Goal: Task Accomplishment & Management: Use online tool/utility

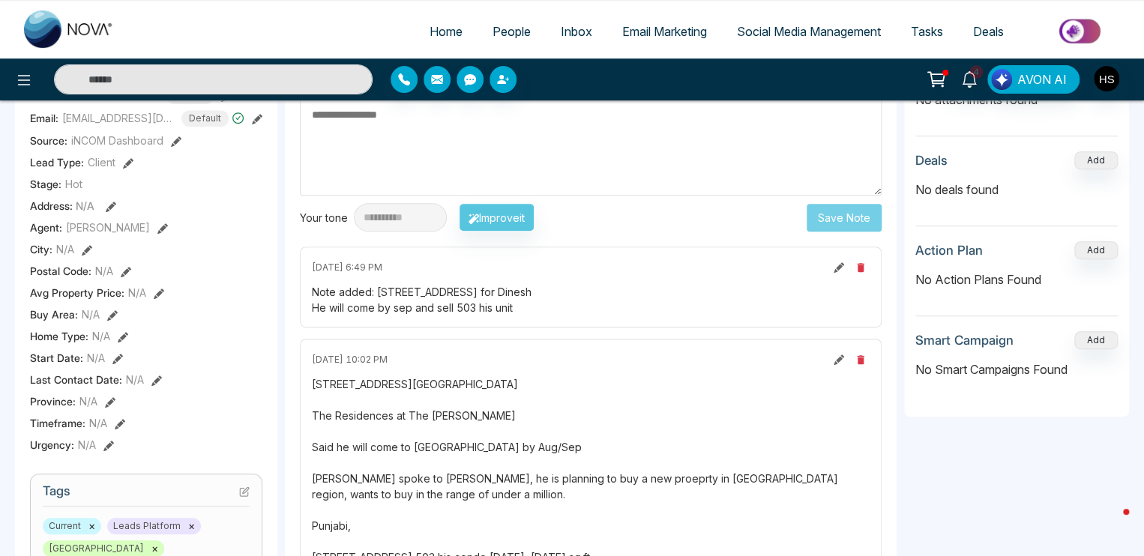
scroll to position [225, 0]
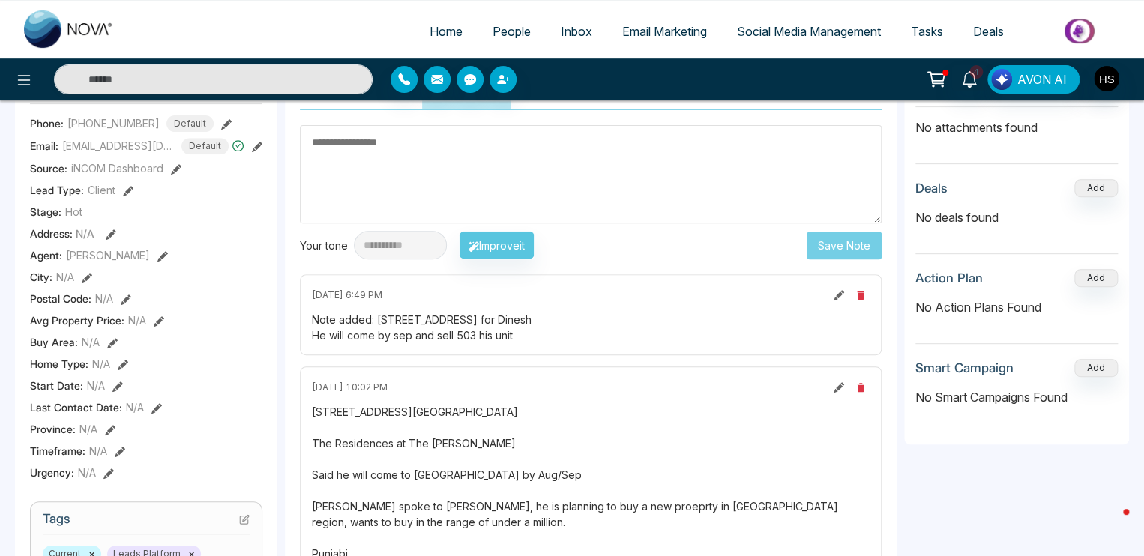
click at [456, 169] on textarea at bounding box center [591, 174] width 582 height 98
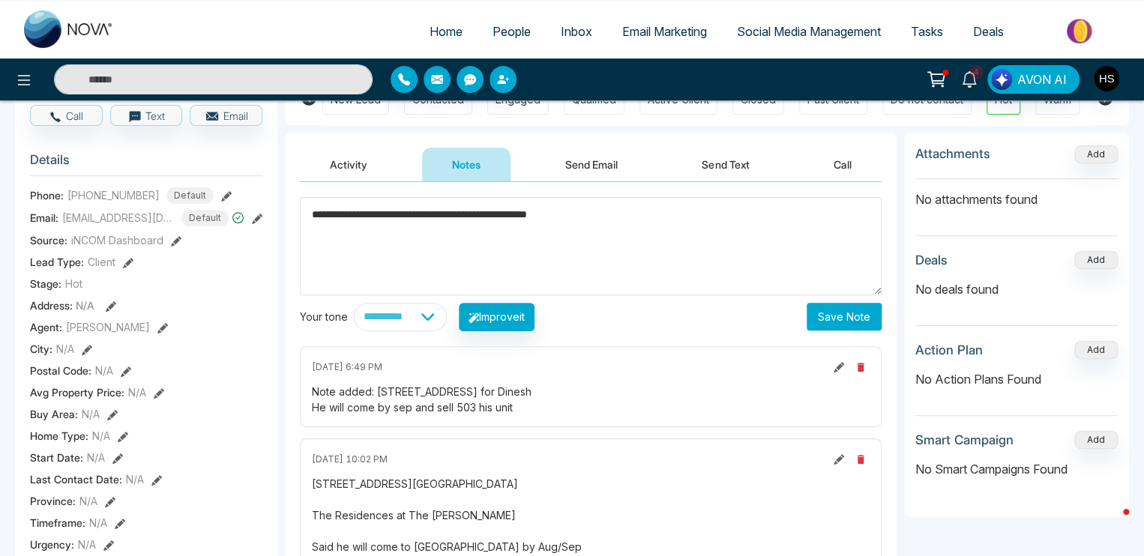
scroll to position [150, 0]
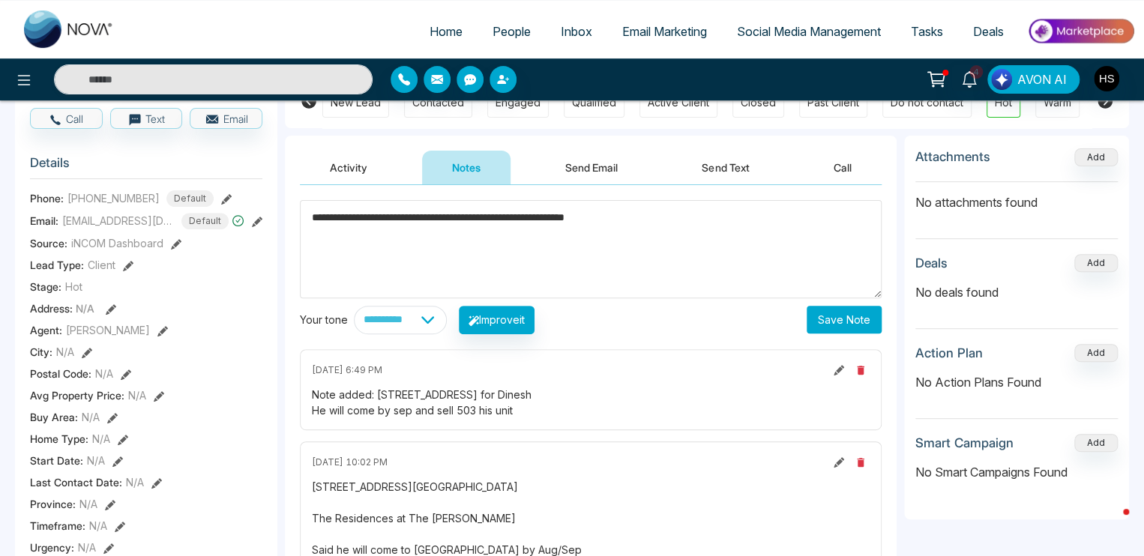
type textarea "**********"
click at [846, 324] on button "Save Note" at bounding box center [843, 320] width 75 height 28
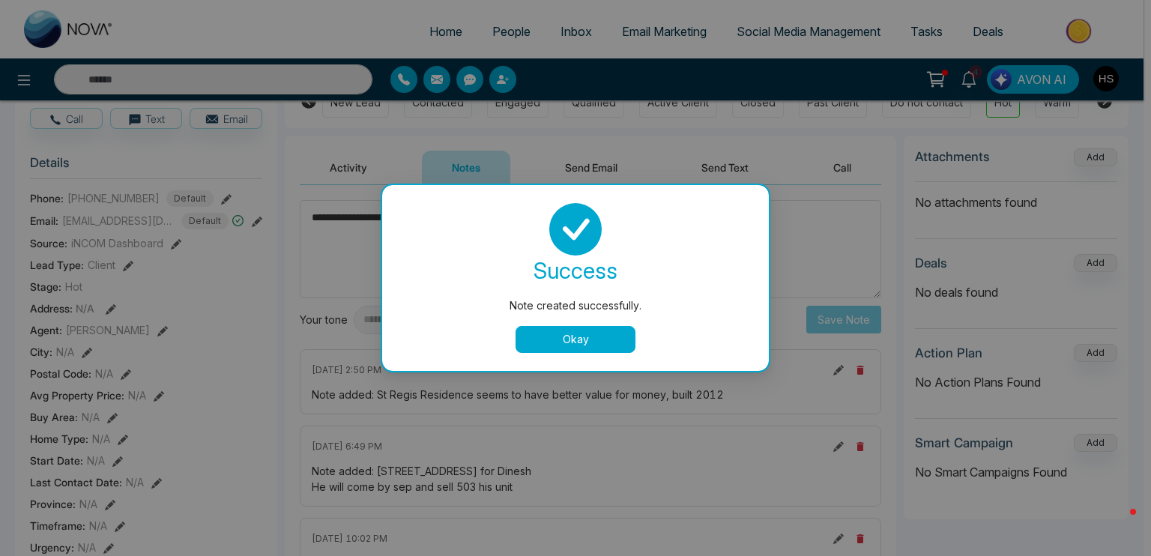
click at [612, 343] on button "Okay" at bounding box center [576, 339] width 120 height 27
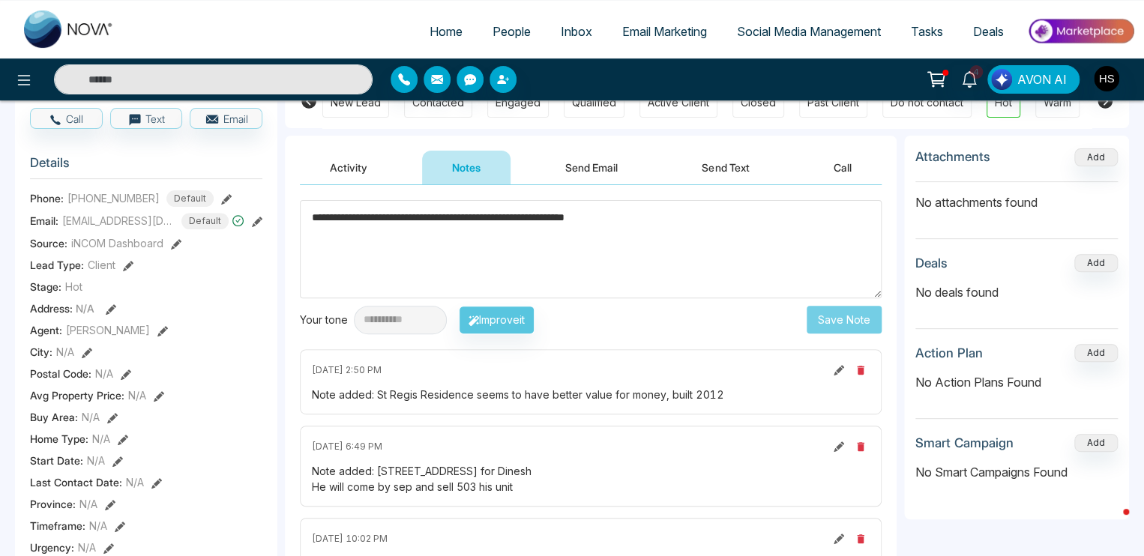
click at [211, 72] on input "text" at bounding box center [213, 79] width 319 height 30
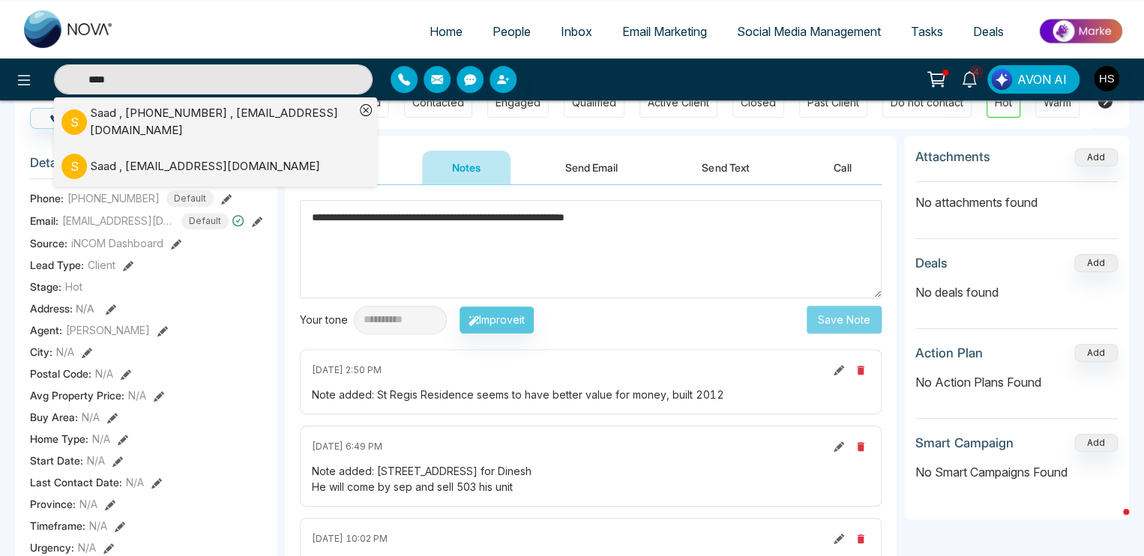
type input "****"
click at [184, 121] on div "Saad , [PHONE_NUMBER] , [EMAIL_ADDRESS][DOMAIN_NAME]" at bounding box center [222, 122] width 265 height 34
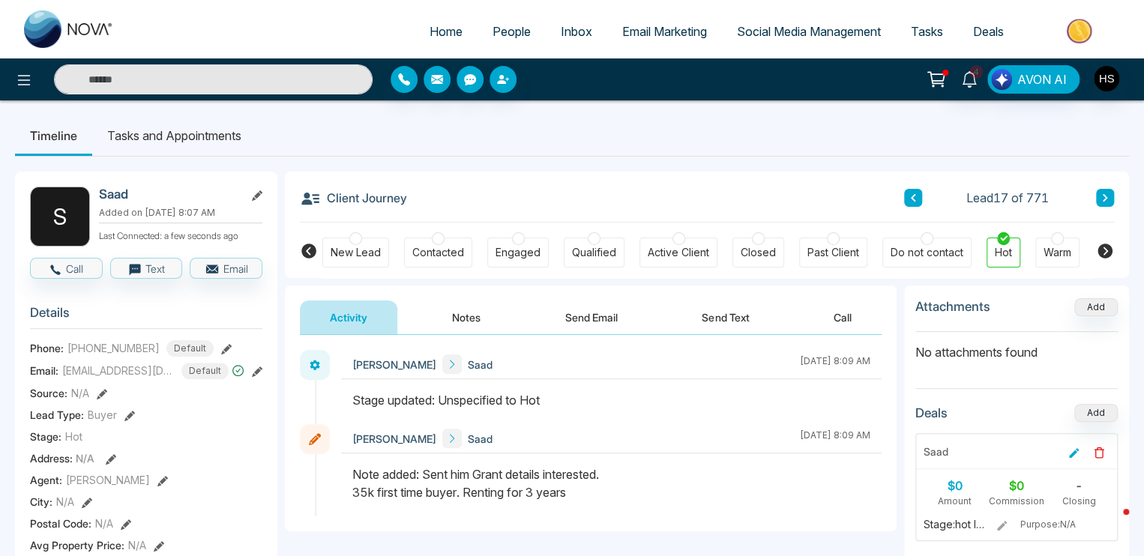
click at [483, 307] on button "Notes" at bounding box center [466, 318] width 88 height 34
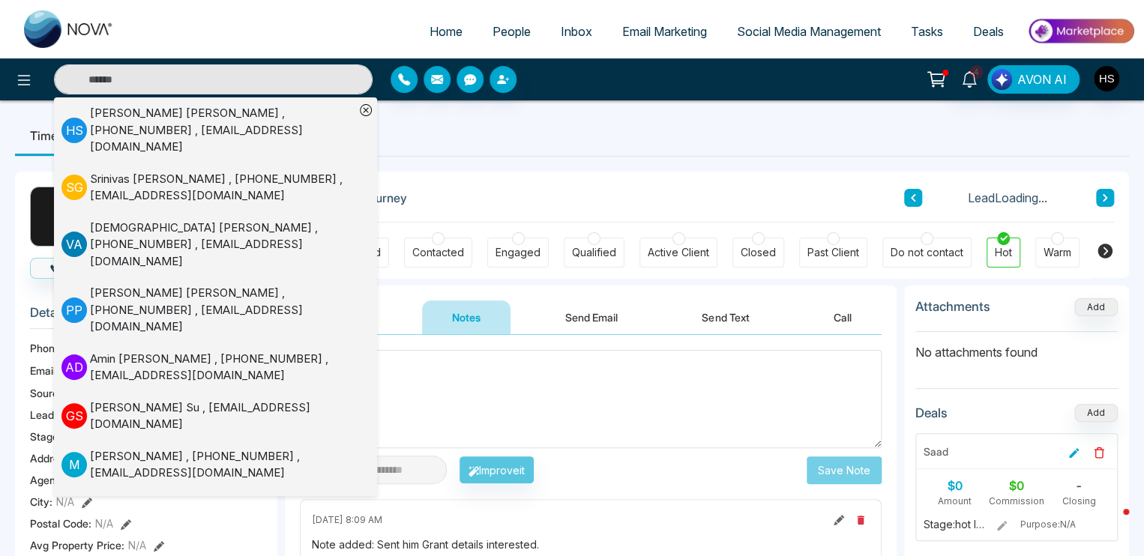
drag, startPoint x: 590, startPoint y: 179, endPoint x: 576, endPoint y: 207, distance: 31.2
click at [589, 179] on div "Client Journey Lead Loading..." at bounding box center [707, 197] width 814 height 51
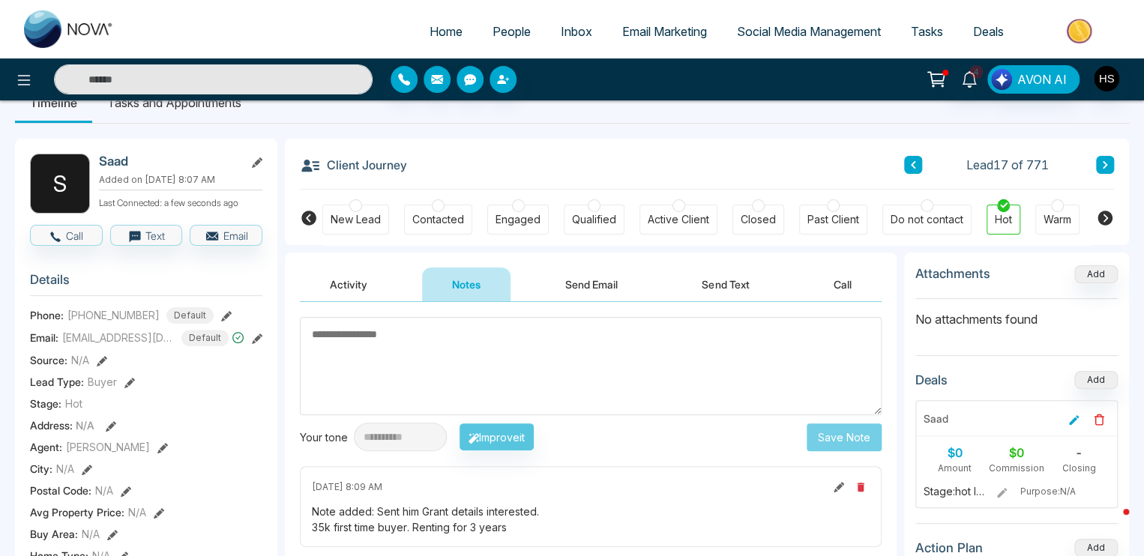
scroll to position [75, 0]
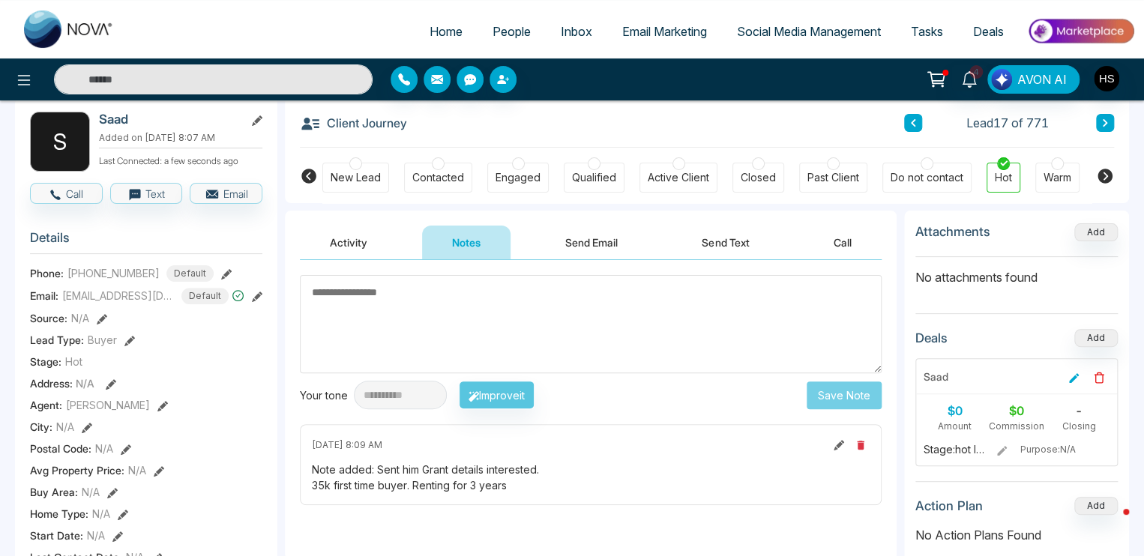
click at [213, 84] on input "text" at bounding box center [213, 79] width 319 height 30
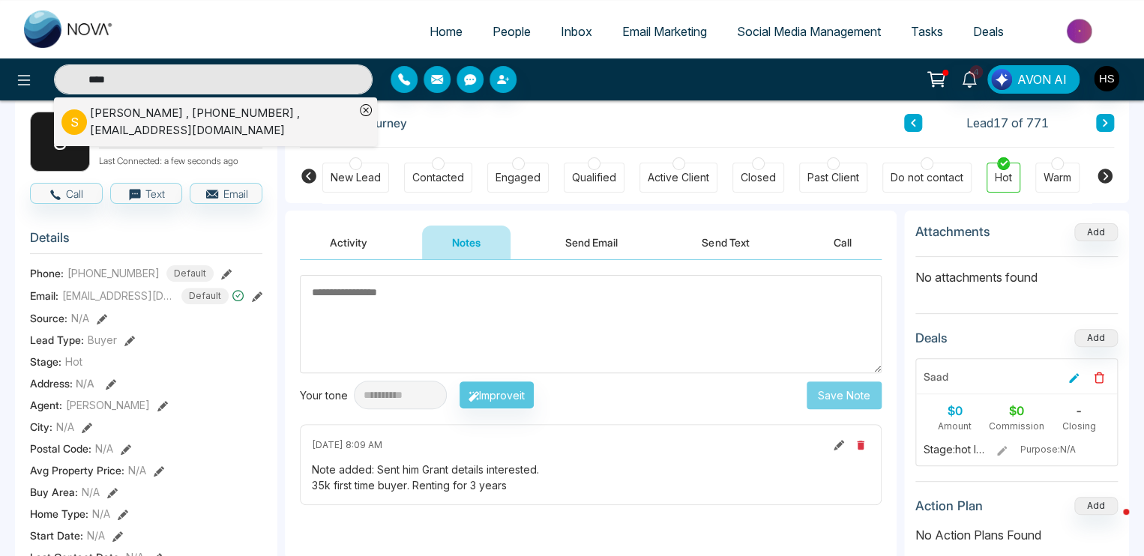
type input "****"
click at [226, 124] on div "[PERSON_NAME] , [PHONE_NUMBER] , [EMAIL_ADDRESS][DOMAIN_NAME]" at bounding box center [222, 122] width 265 height 34
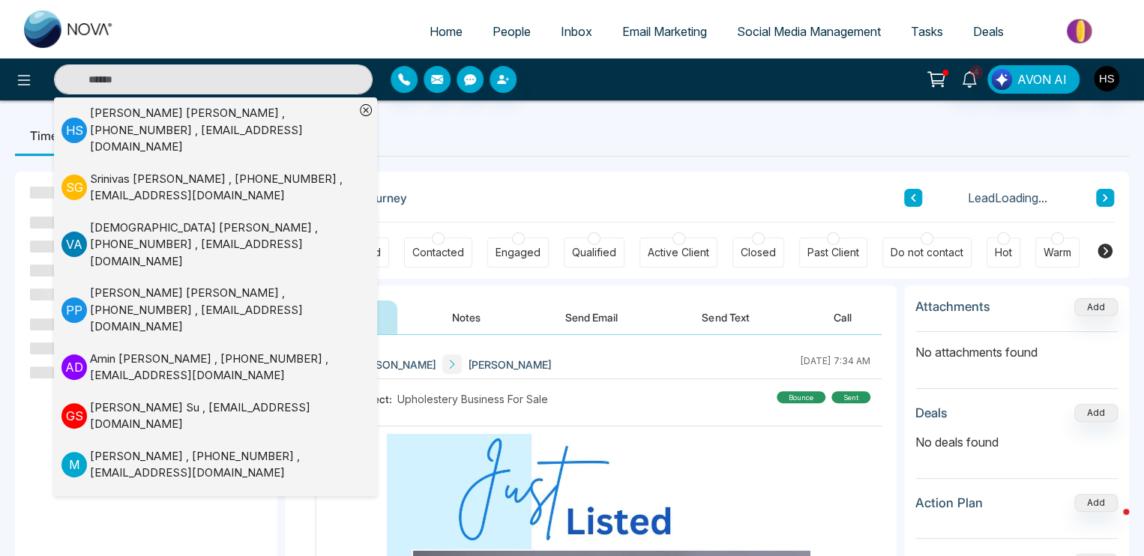
click at [510, 161] on div "**********" at bounding box center [572, 450] width 1114 height 586
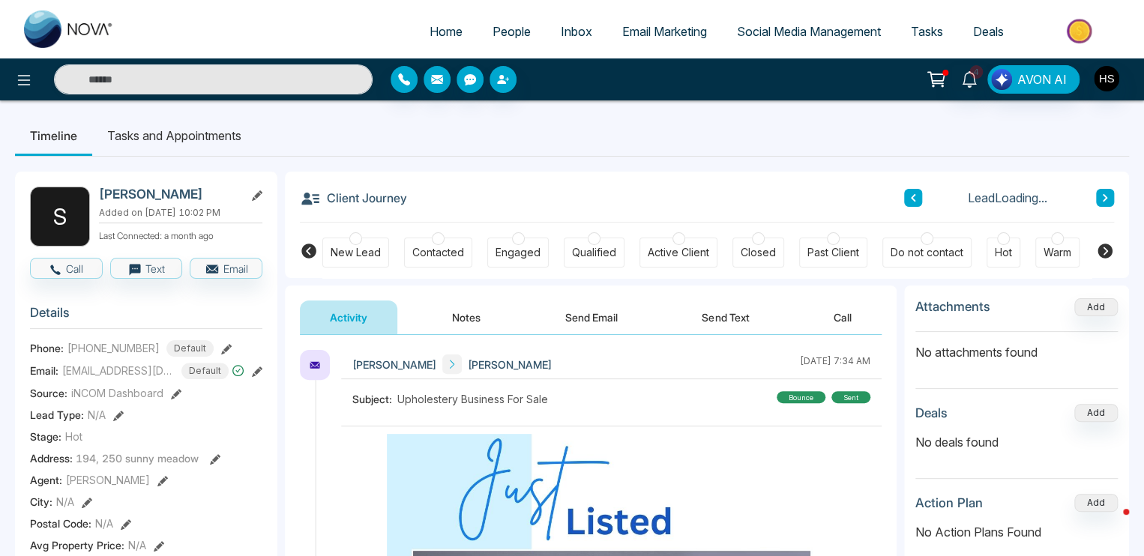
click at [477, 320] on button "Notes" at bounding box center [466, 318] width 88 height 34
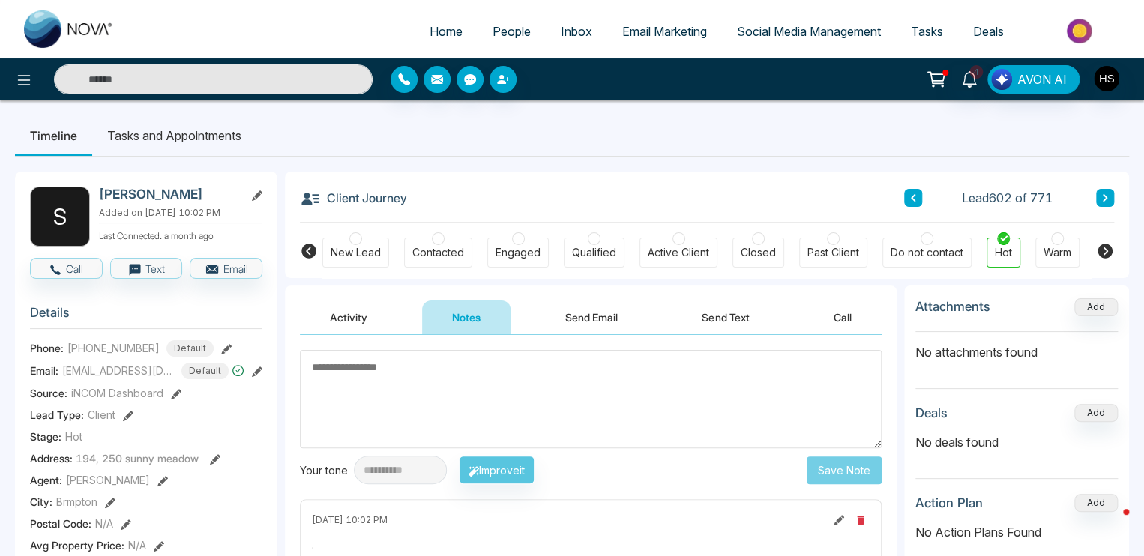
click at [261, 74] on input "text" at bounding box center [213, 79] width 319 height 30
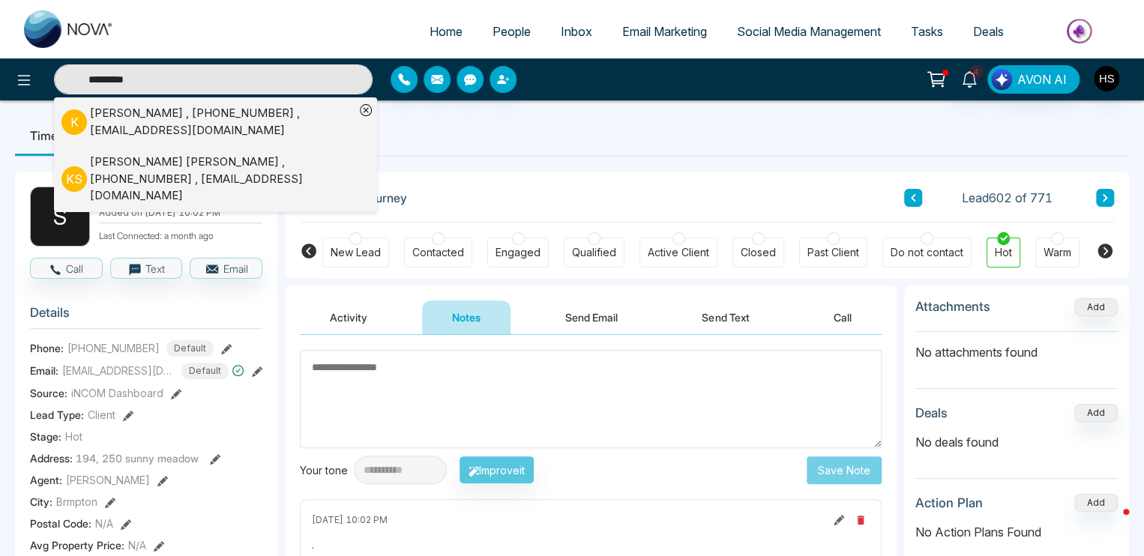
type input "*********"
click at [195, 122] on div "[PERSON_NAME] , [PHONE_NUMBER] , [EMAIL_ADDRESS][DOMAIN_NAME]" at bounding box center [222, 122] width 265 height 34
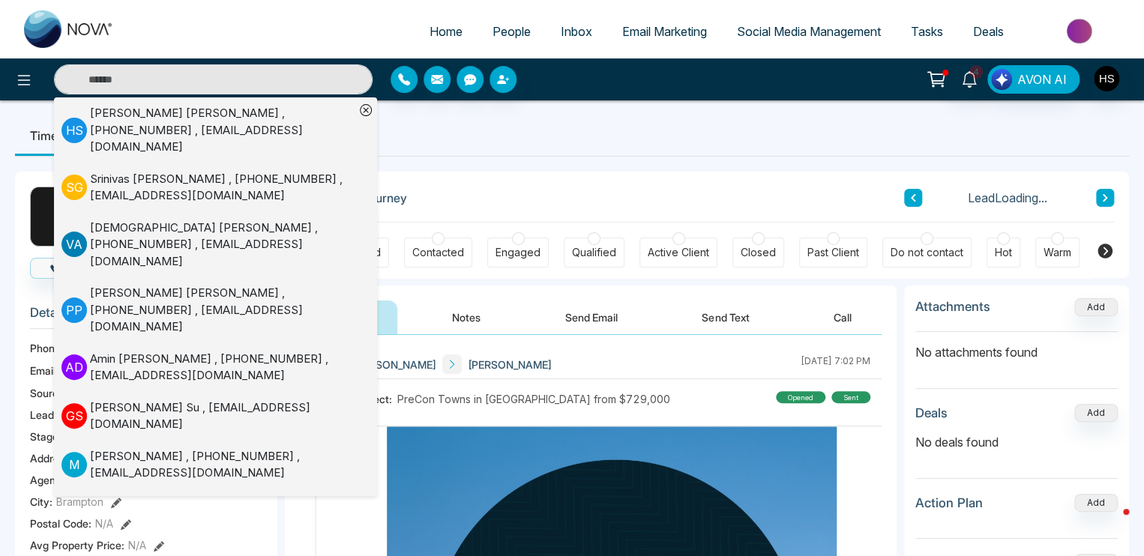
click at [447, 308] on button "Notes" at bounding box center [466, 318] width 88 height 34
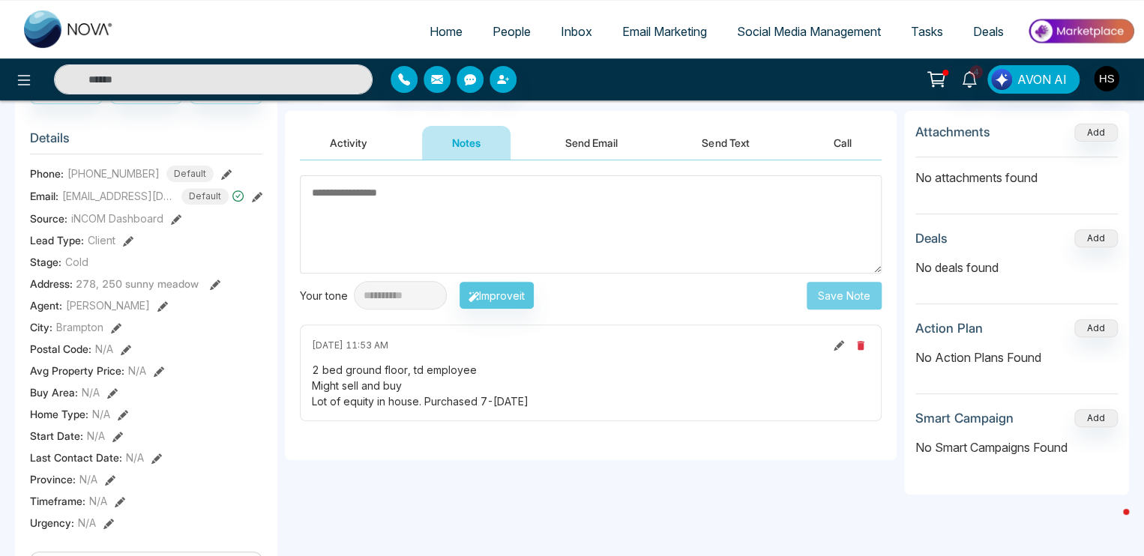
scroll to position [150, 0]
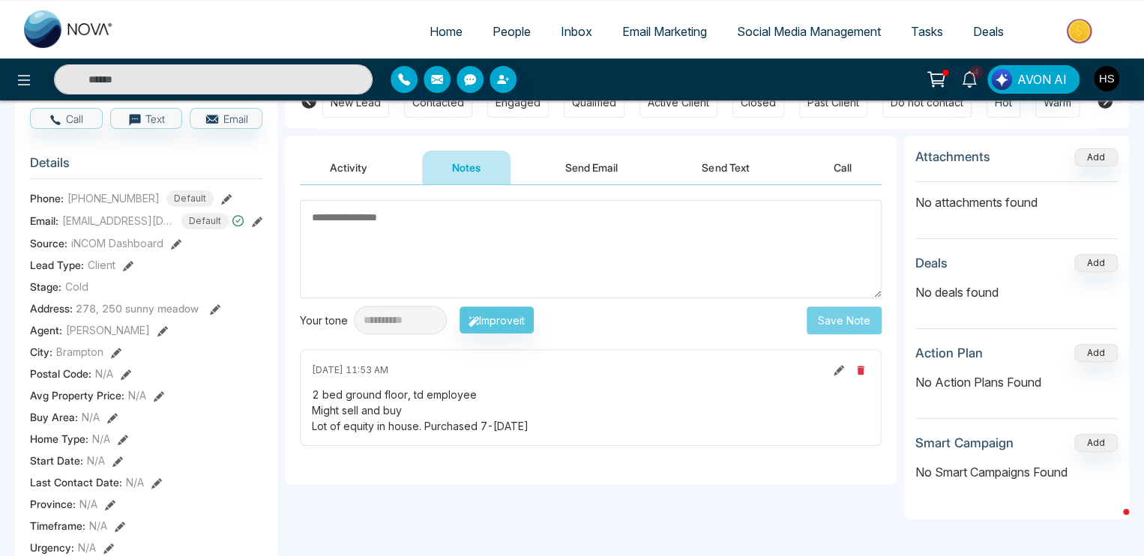
click at [221, 205] on icon at bounding box center [226, 199] width 10 height 10
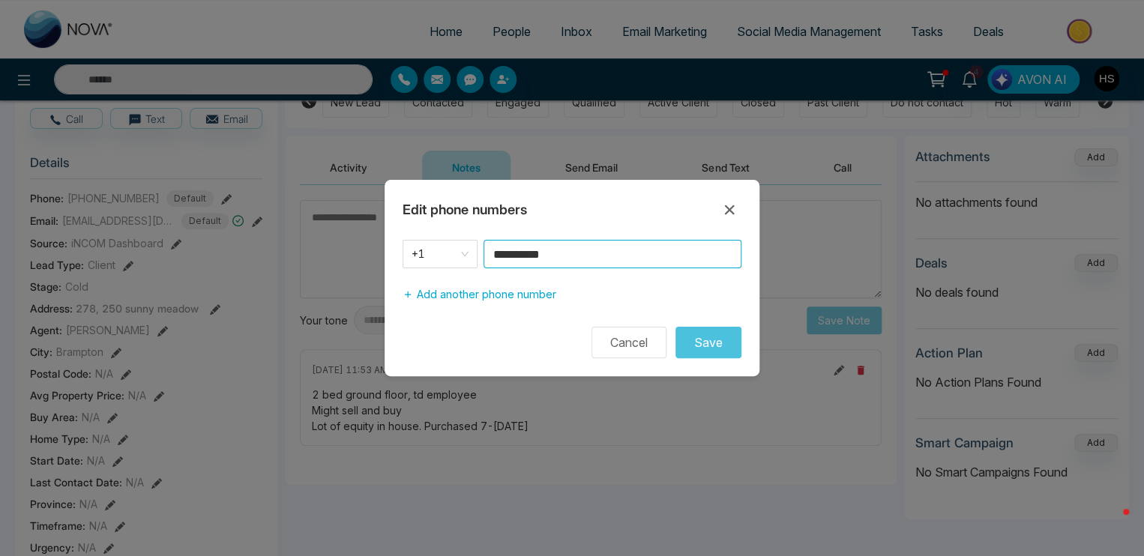
click at [516, 257] on input "**********" at bounding box center [612, 254] width 258 height 28
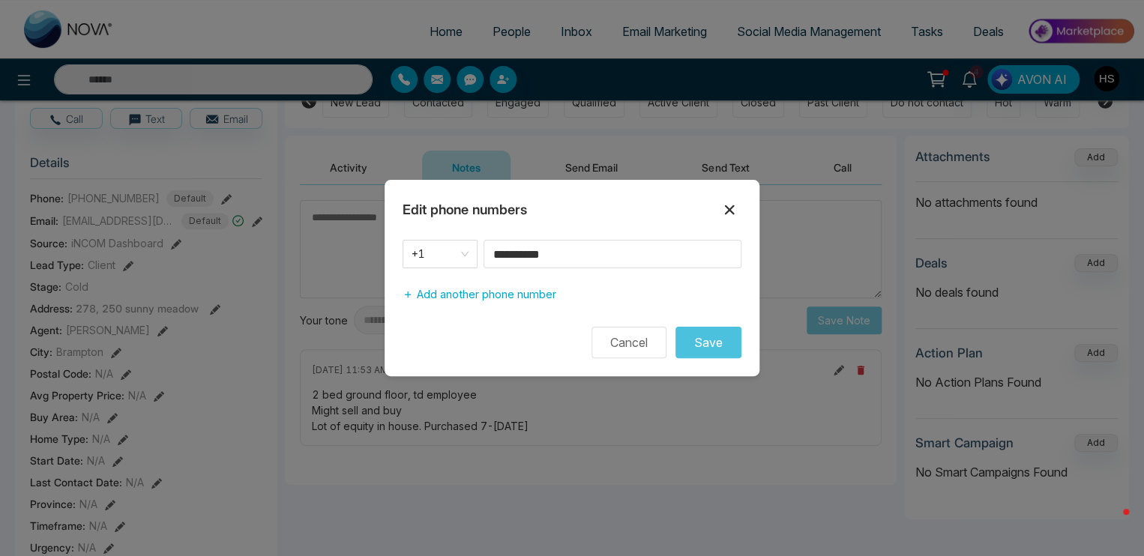
click at [727, 203] on icon at bounding box center [729, 210] width 18 height 18
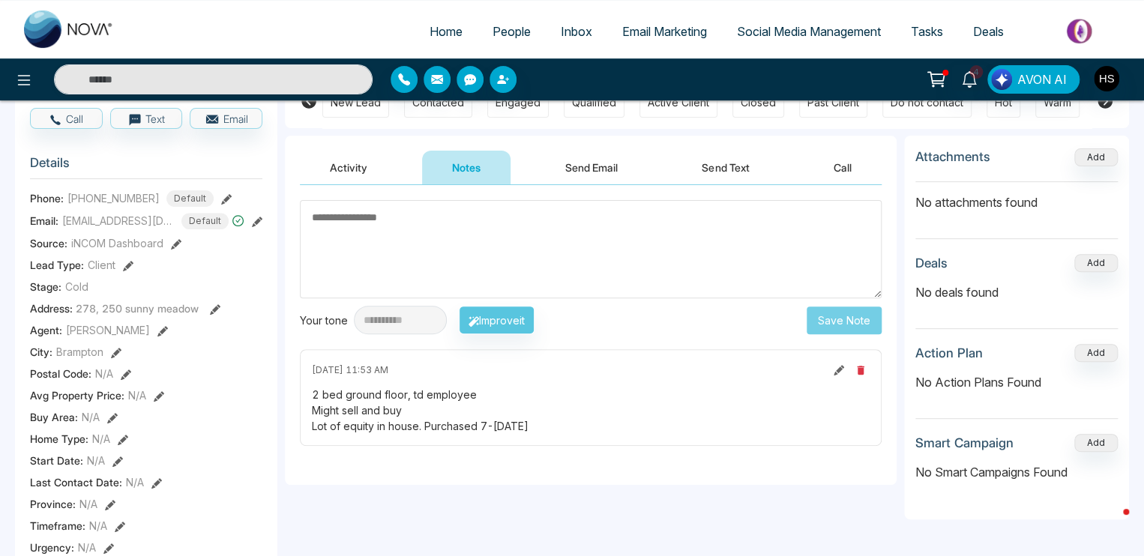
click at [354, 159] on button "Activity" at bounding box center [348, 168] width 97 height 34
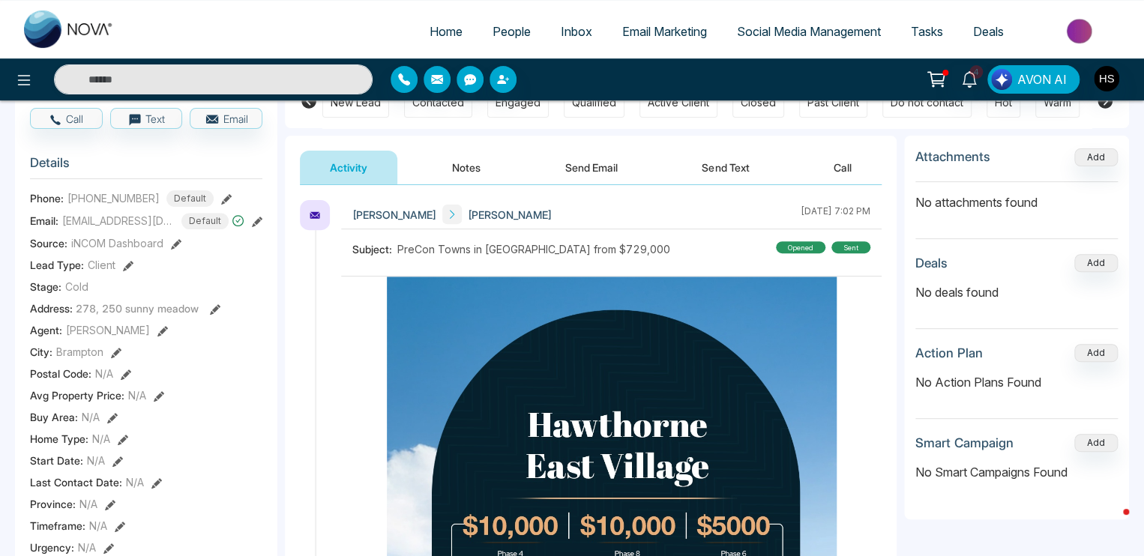
click at [785, 28] on span "Social Media Management" at bounding box center [809, 31] width 144 height 15
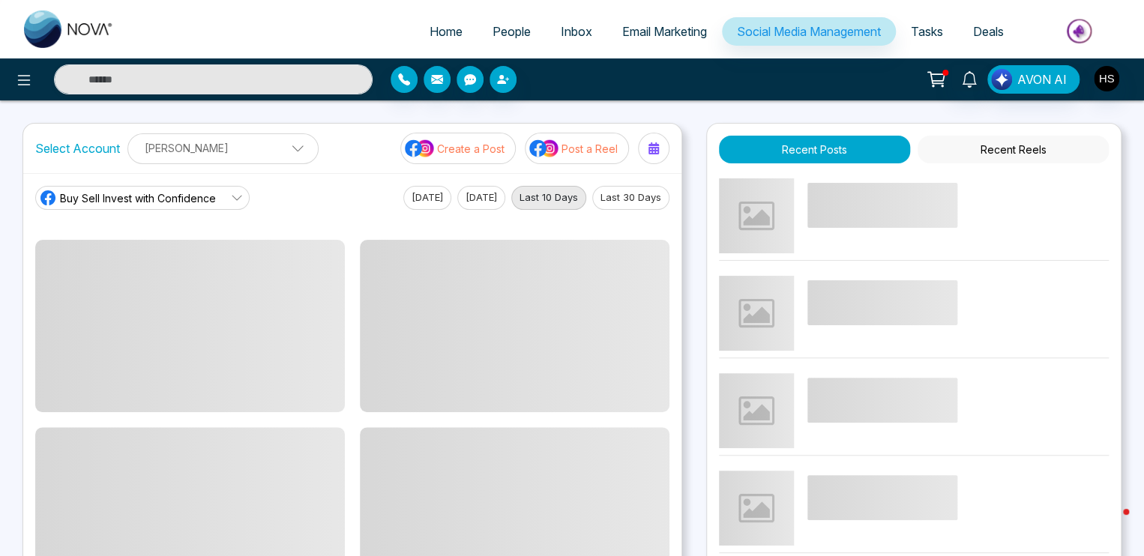
click at [672, 34] on span "Email Marketing" at bounding box center [664, 31] width 85 height 15
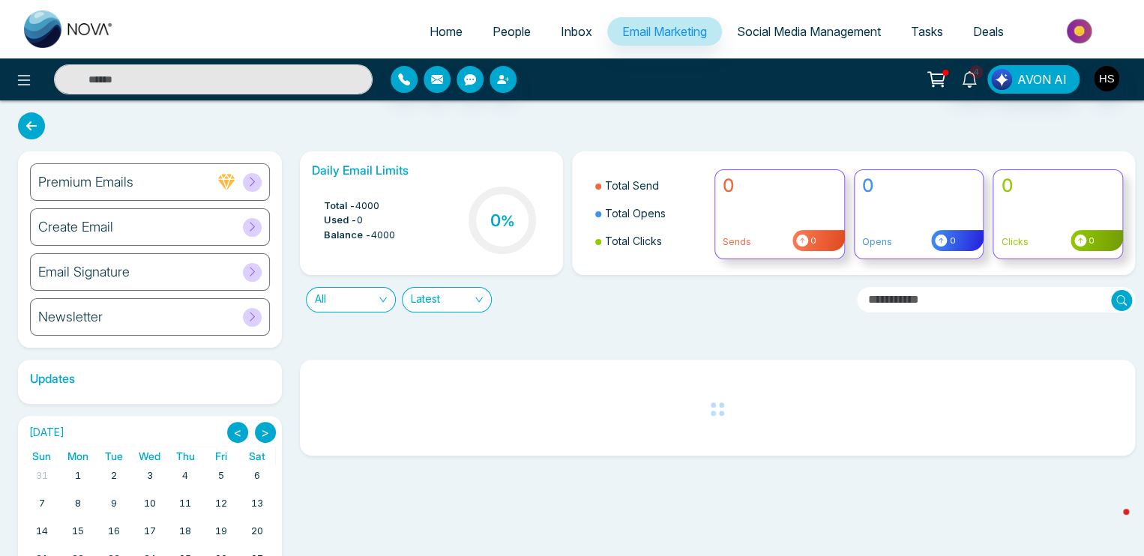
click at [126, 233] on div "Create Email" at bounding box center [150, 226] width 240 height 37
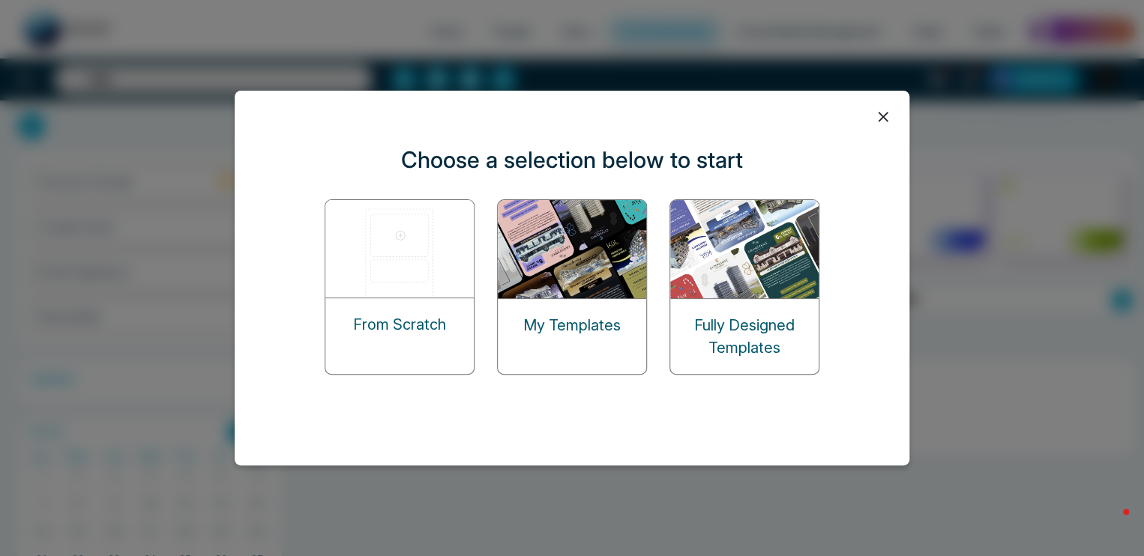
click at [600, 296] on img at bounding box center [573, 249] width 150 height 98
